Goal: Obtain resource: Download file/media

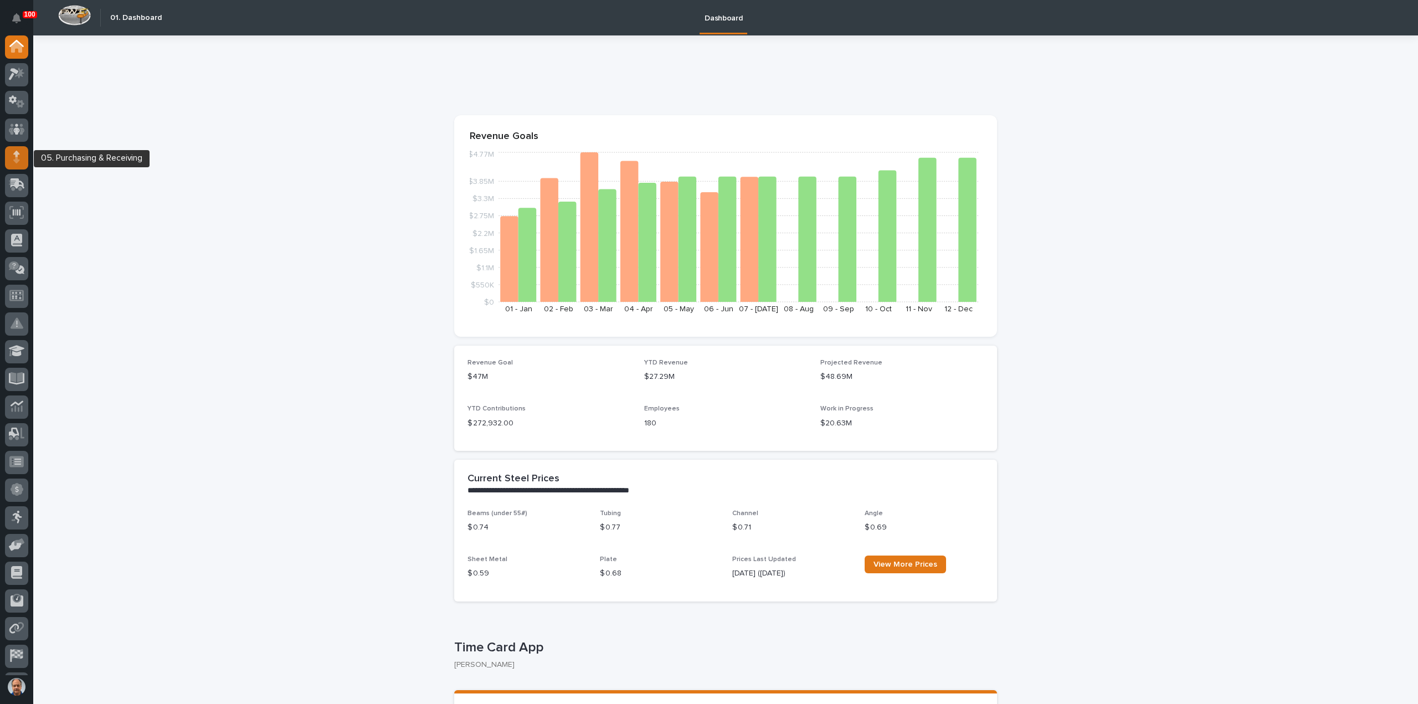
click at [16, 158] on icon at bounding box center [16, 160] width 6 height 6
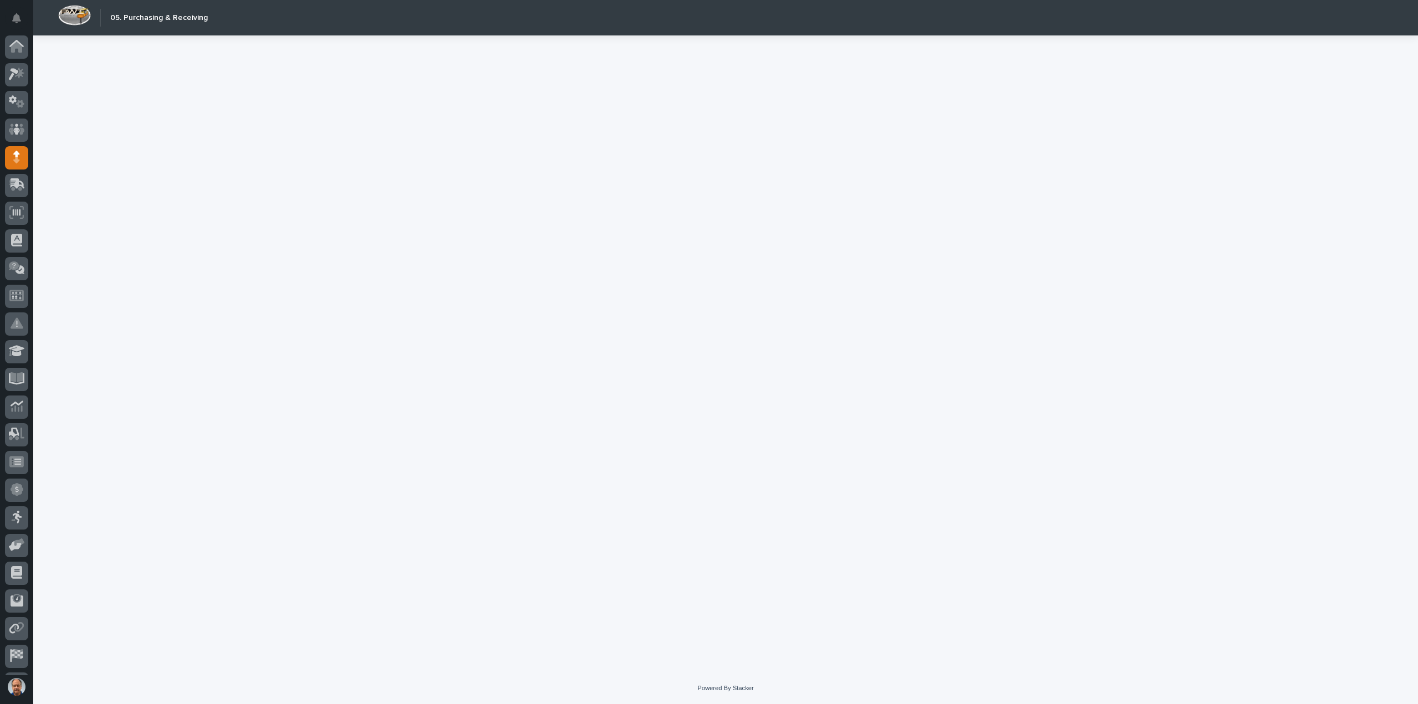
scroll to position [24, 0]
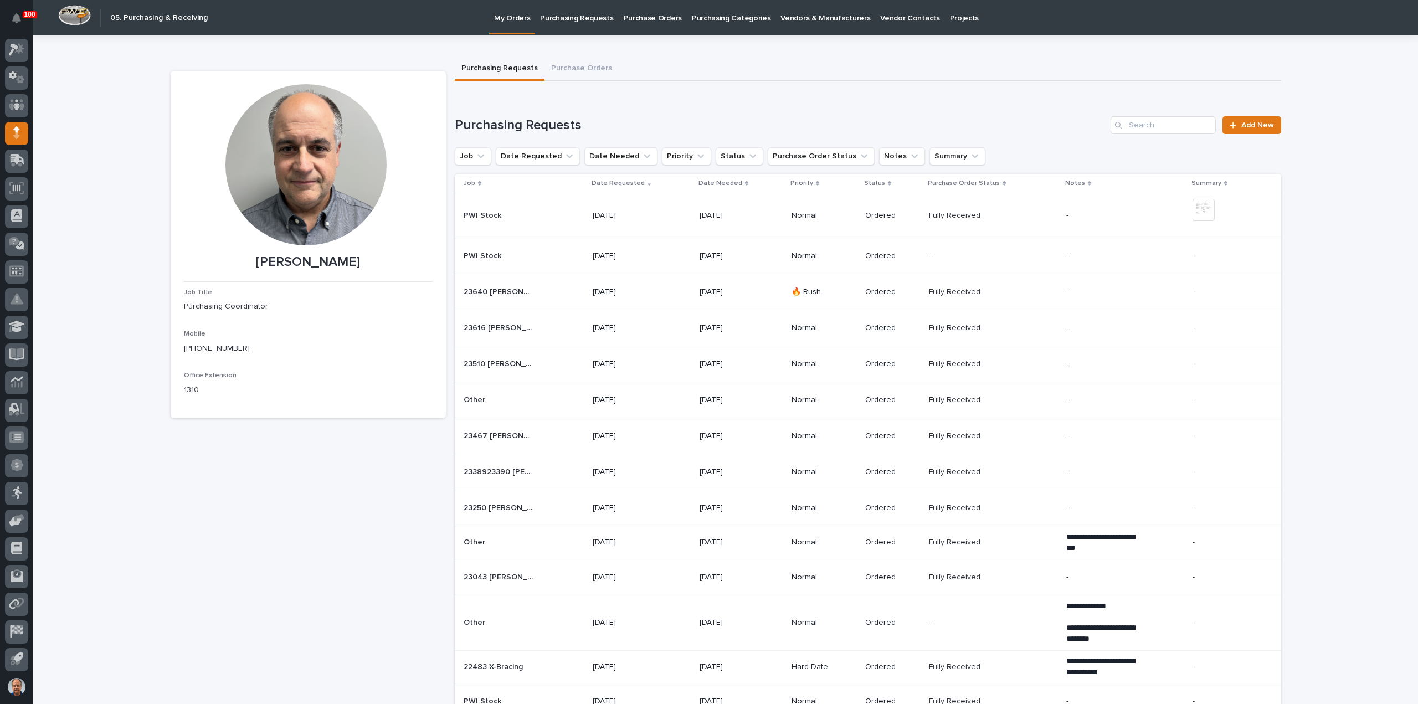
click at [573, 19] on p "Purchasing Requests" at bounding box center [576, 11] width 73 height 23
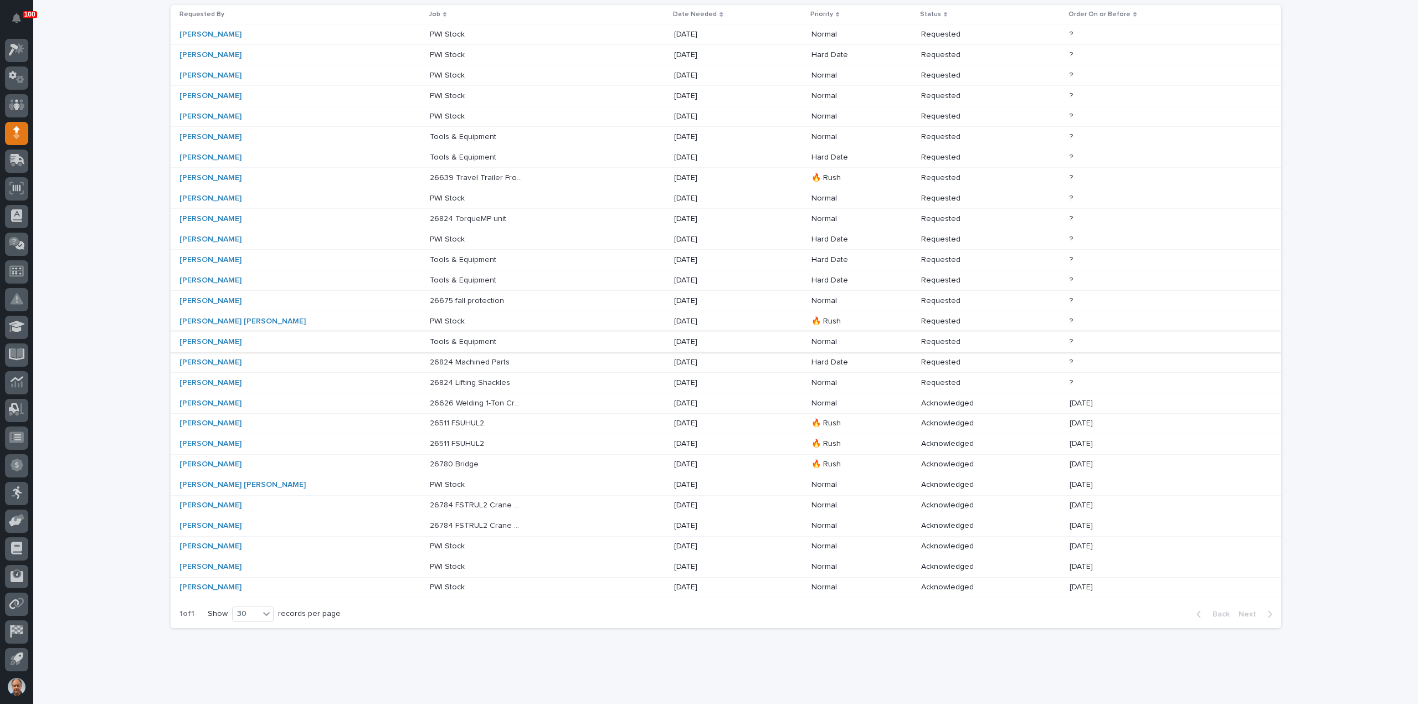
scroll to position [152, 0]
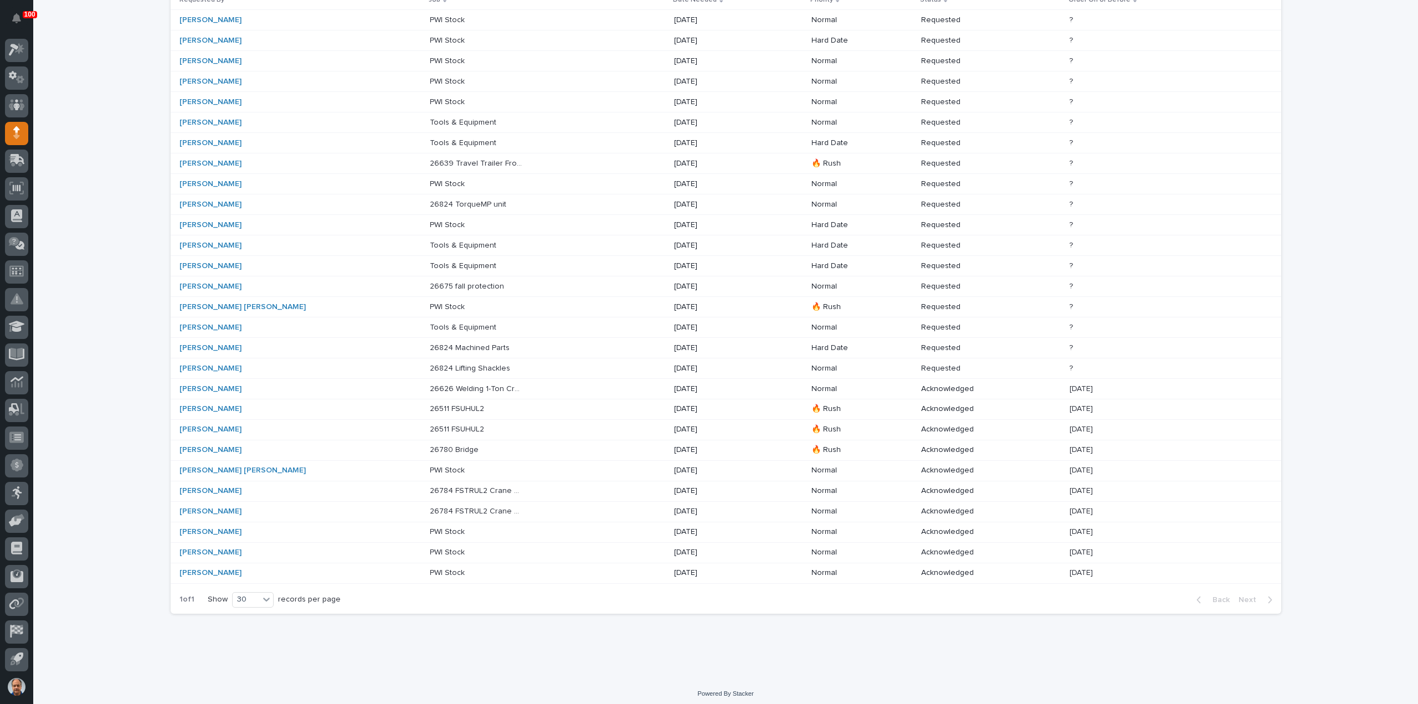
click at [464, 161] on div "26639 Travel Trailer Front Rotation 26639 Travel Trailer Front Rotation" at bounding box center [547, 164] width 235 height 18
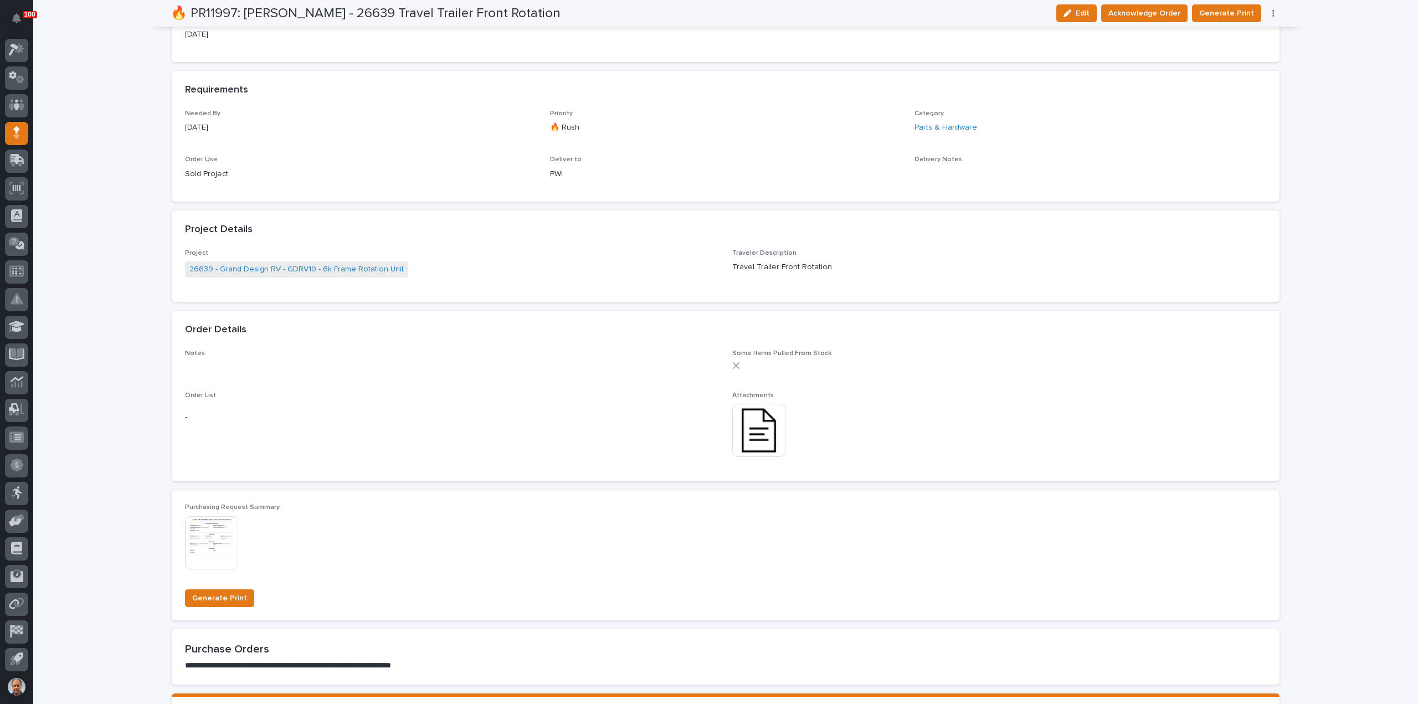
scroll to position [443, 0]
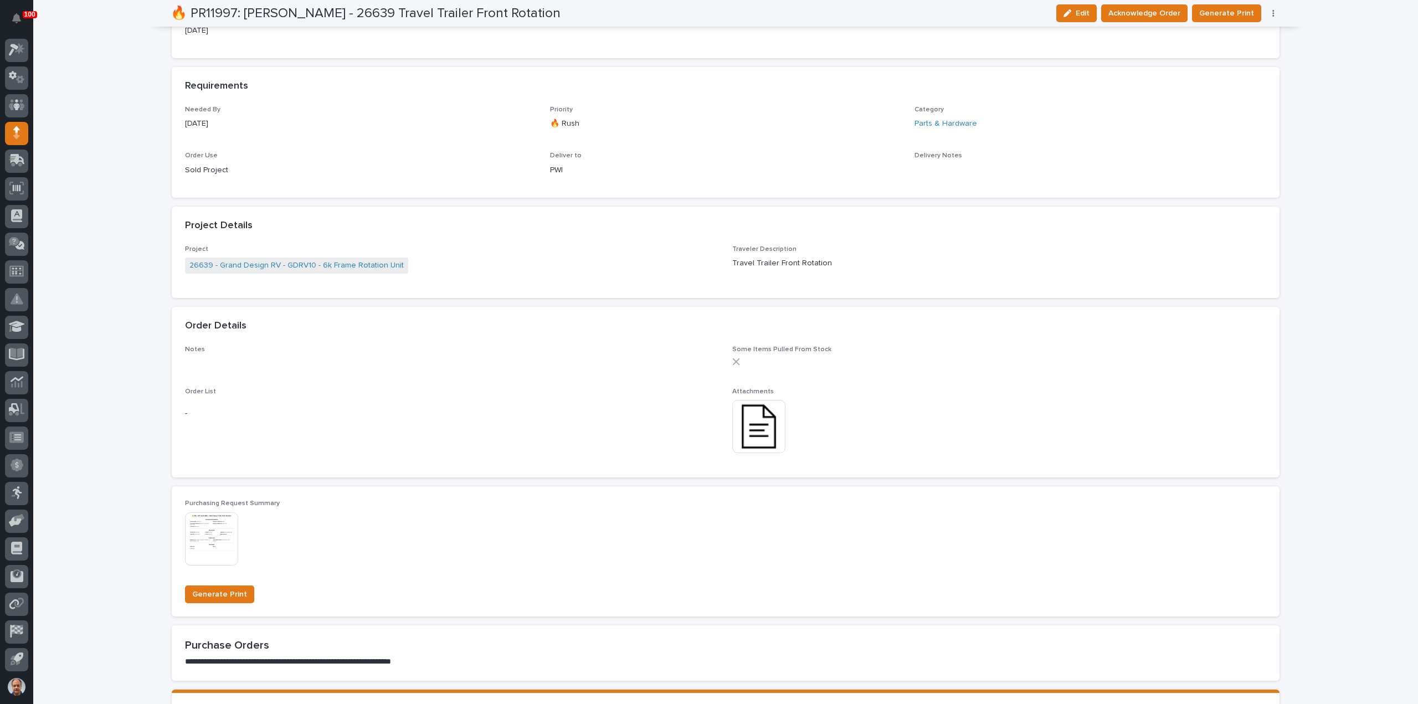
click at [757, 427] on img at bounding box center [758, 426] width 53 height 53
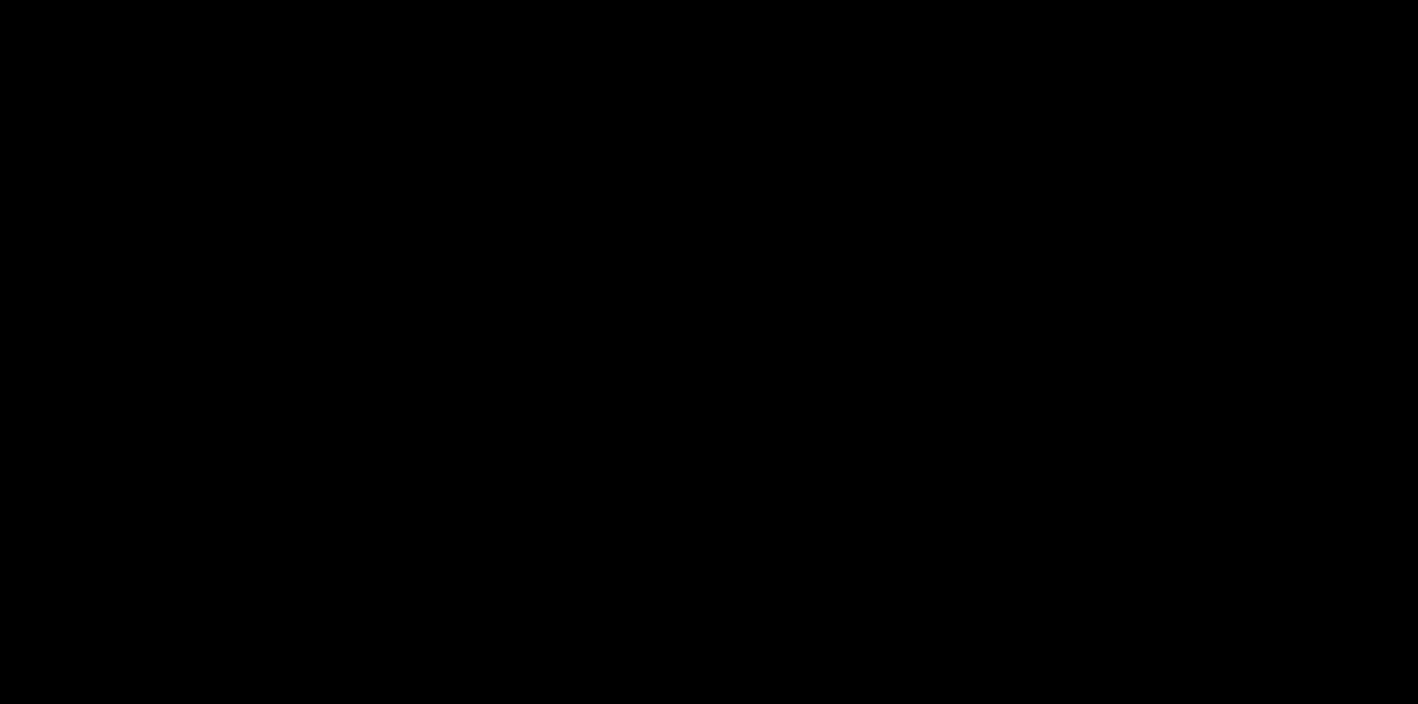
click at [757, 427] on div "This file cannot be opened Download File" at bounding box center [709, 365] width 1418 height 678
click at [705, 367] on link "Download File" at bounding box center [709, 375] width 76 height 18
